Goal: Check status: Check status

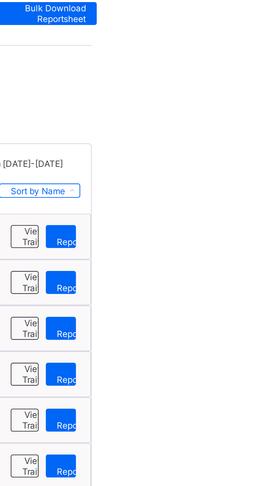
click at [250, 181] on span "View Reportsheet" at bounding box center [255, 180] width 20 height 9
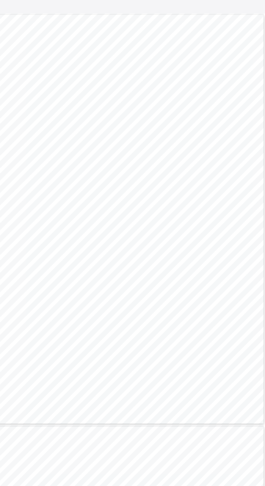
scroll to position [40, 0]
